Goal: Information Seeking & Learning: Learn about a topic

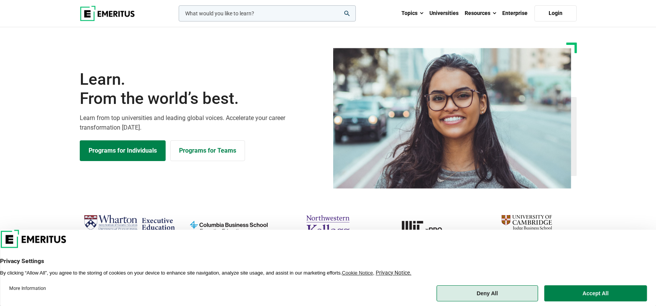
click at [508, 295] on button "Deny All" at bounding box center [488, 293] width 102 height 16
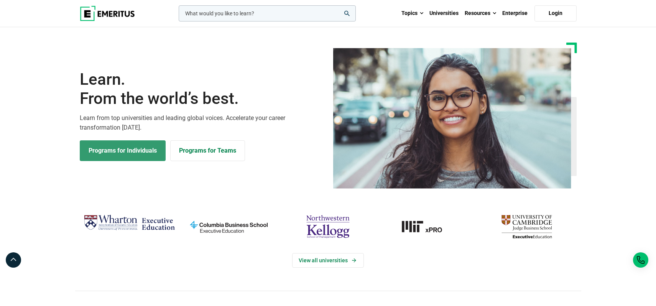
click at [109, 150] on link "Programs for Individuals" at bounding box center [123, 150] width 86 height 21
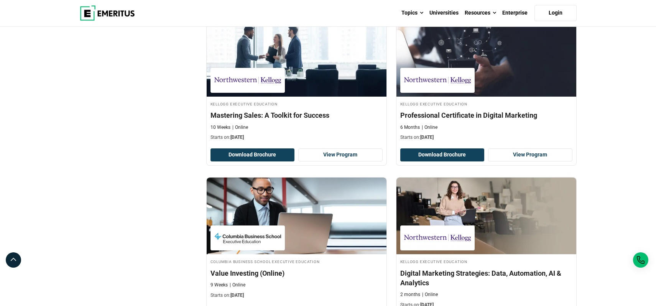
scroll to position [615, 0]
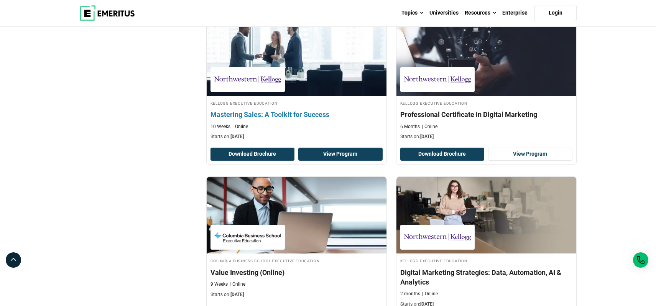
click at [335, 151] on link "View Program" at bounding box center [340, 154] width 84 height 13
